Goal: Book appointment/travel/reservation

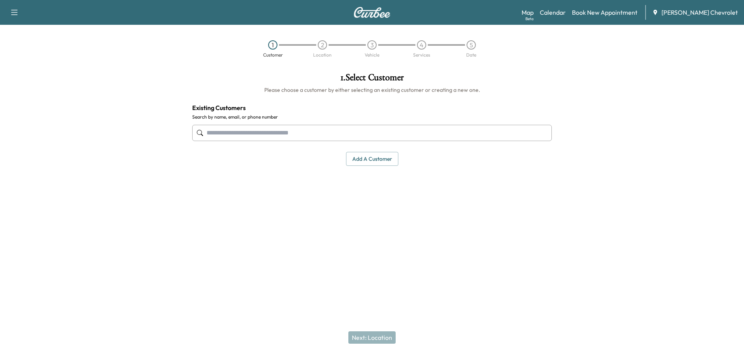
click at [620, 7] on div "Map Beta Calendar Book New Appointment [PERSON_NAME] Chevrolet" at bounding box center [630, 12] width 216 height 15
click at [613, 14] on link "Book New Appointment" at bounding box center [604, 12] width 65 height 9
click at [610, 12] on link "Book New Appointment" at bounding box center [604, 12] width 65 height 9
click at [596, 10] on link "Book New Appointment" at bounding box center [604, 12] width 65 height 9
click at [566, 13] on link "Calendar" at bounding box center [553, 12] width 26 height 9
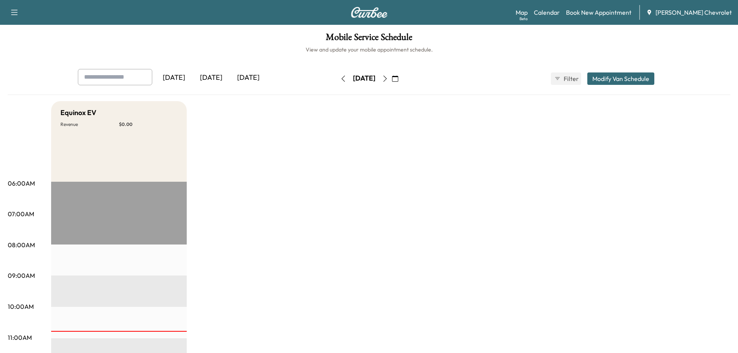
click at [398, 79] on icon "button" at bounding box center [395, 79] width 6 height 6
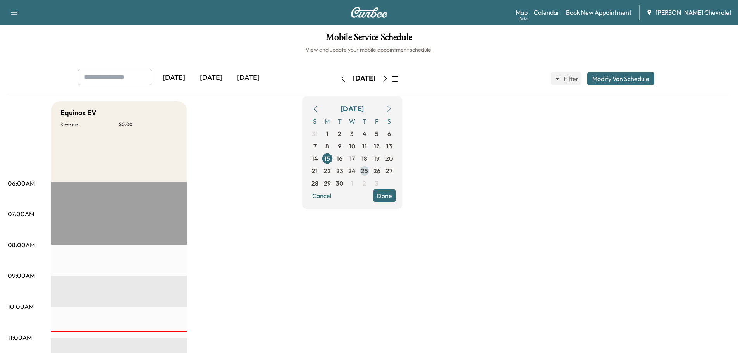
click at [368, 170] on span "25" at bounding box center [364, 170] width 7 height 9
drag, startPoint x: 291, startPoint y: 201, endPoint x: 286, endPoint y: 197, distance: 6.1
